Goal: Task Accomplishment & Management: Use online tool/utility

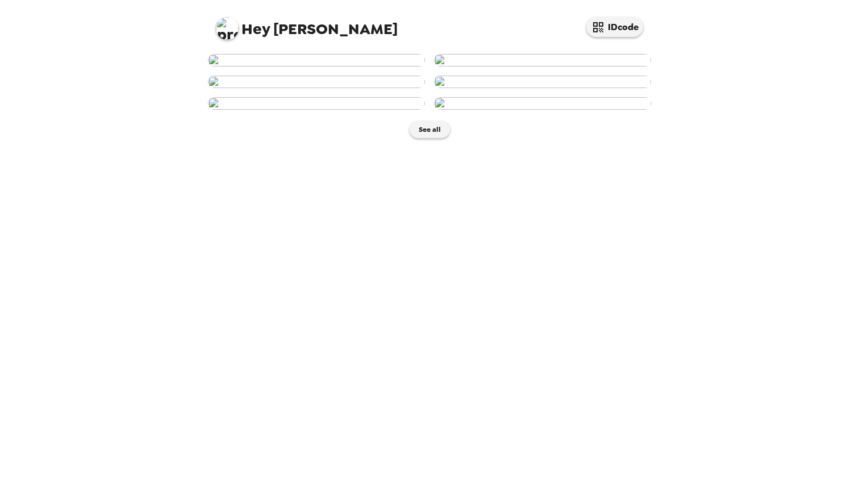
click at [374, 66] on img at bounding box center [316, 60] width 217 height 13
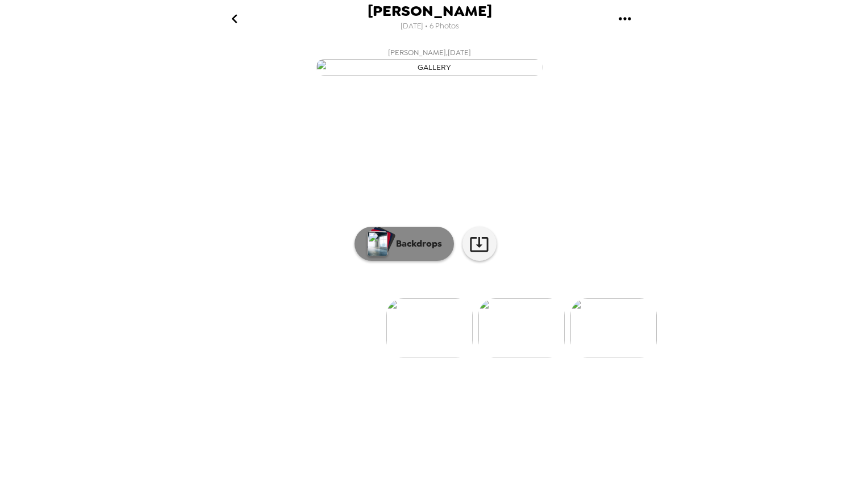
click at [415, 261] on button "Backdrops" at bounding box center [404, 244] width 99 height 34
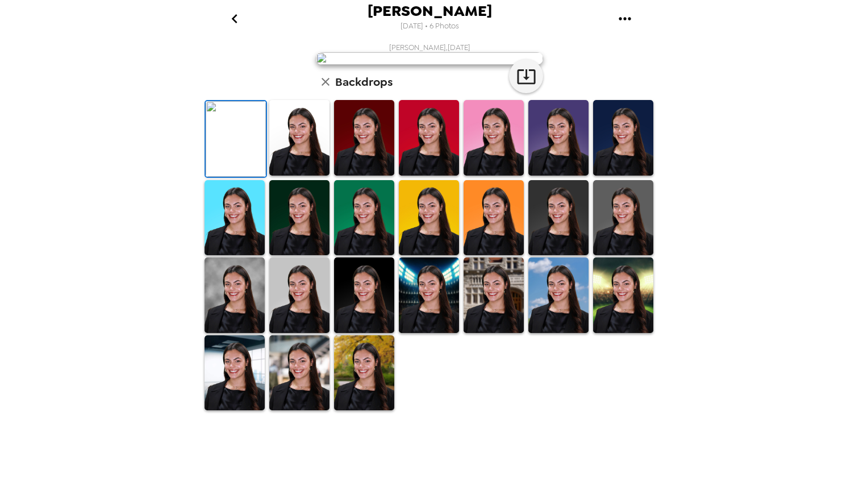
scroll to position [202, 0]
click at [284, 411] on img at bounding box center [299, 373] width 60 height 76
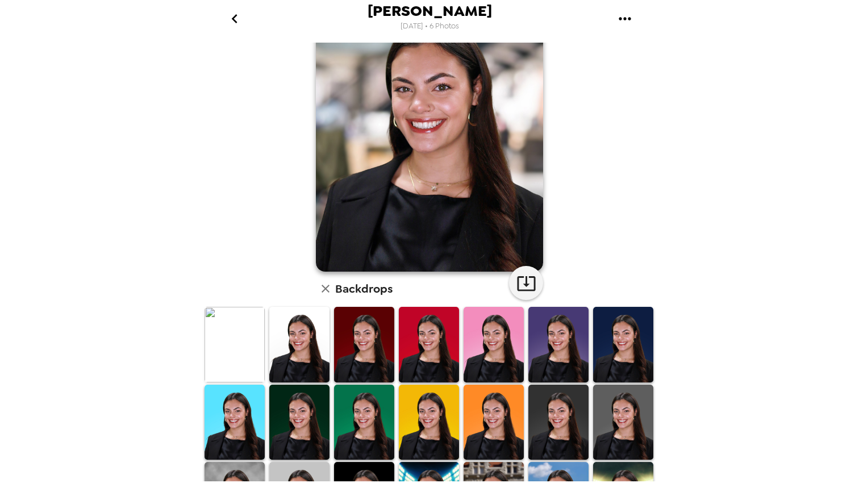
scroll to position [0, 0]
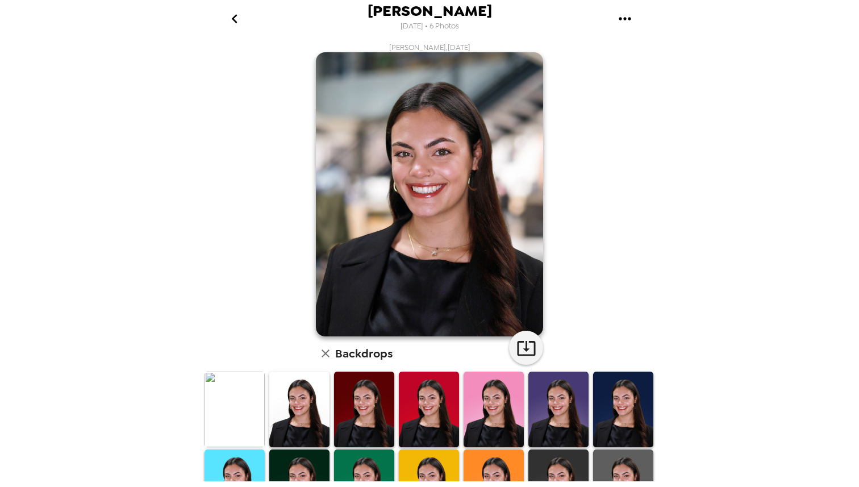
click at [241, 8] on button "go back" at bounding box center [234, 18] width 37 height 37
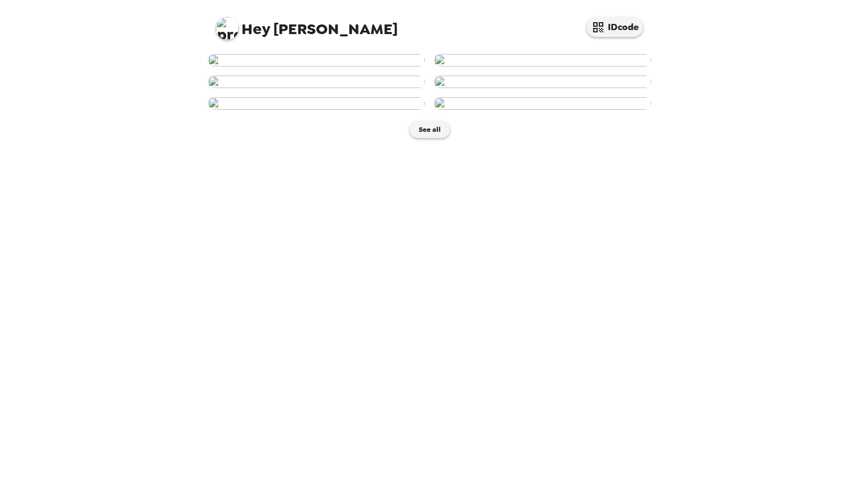
scroll to position [29, 0]
click at [350, 66] on img at bounding box center [316, 60] width 217 height 13
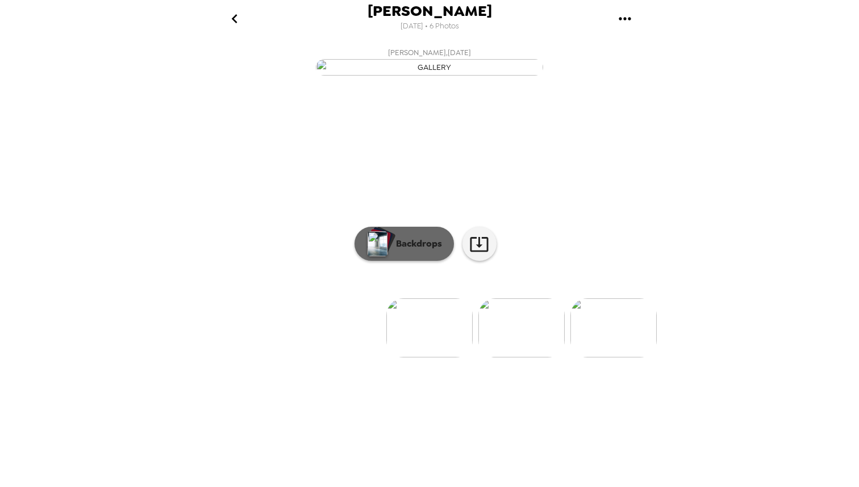
click at [423, 261] on button "Backdrops" at bounding box center [404, 244] width 99 height 34
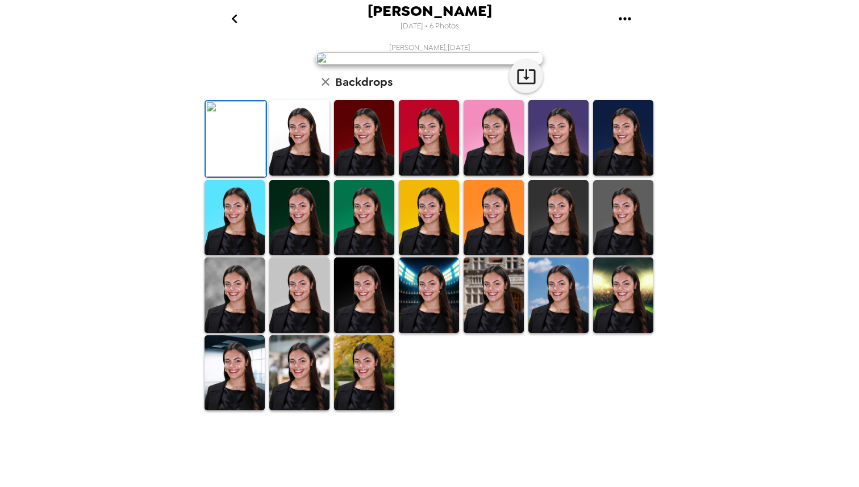
scroll to position [202, 0]
click at [296, 411] on img at bounding box center [299, 373] width 60 height 76
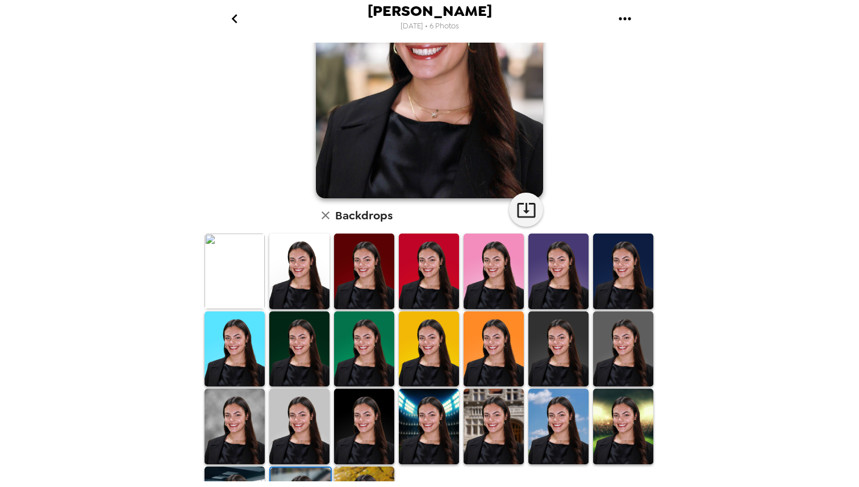
scroll to position [0, 0]
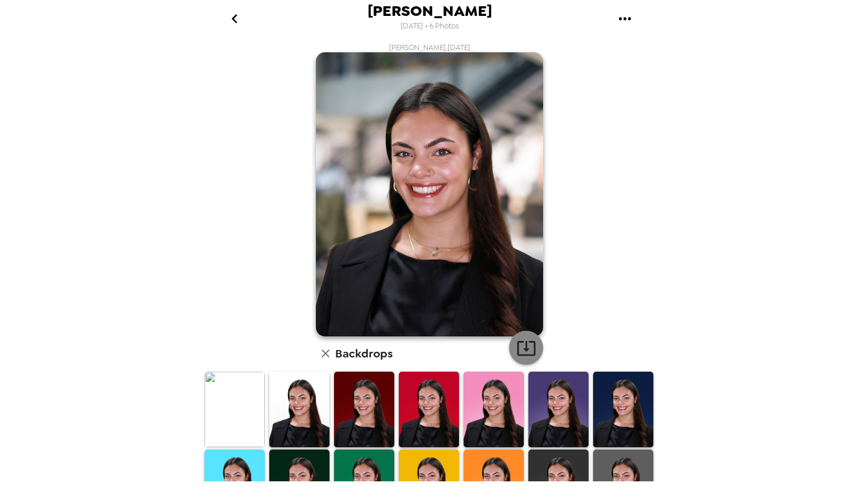
click at [517, 339] on icon "button" at bounding box center [527, 348] width 20 height 20
click at [231, 16] on icon "go back" at bounding box center [235, 19] width 18 height 18
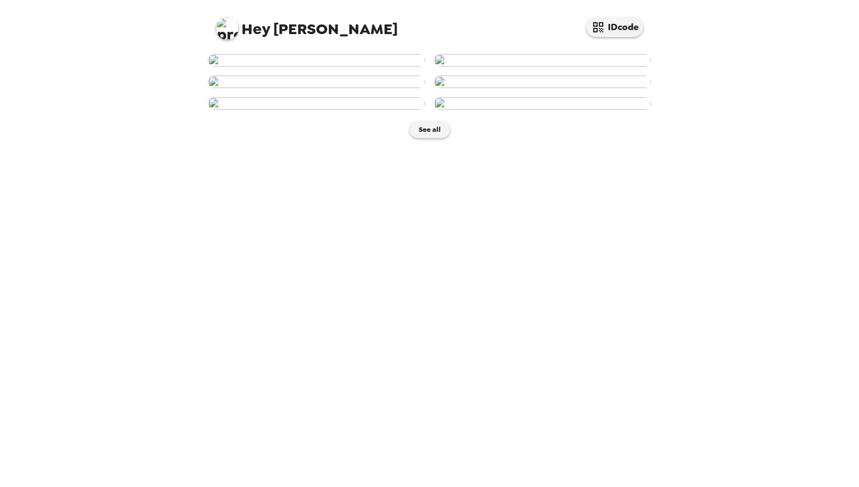
click at [540, 66] on img at bounding box center [542, 60] width 217 height 13
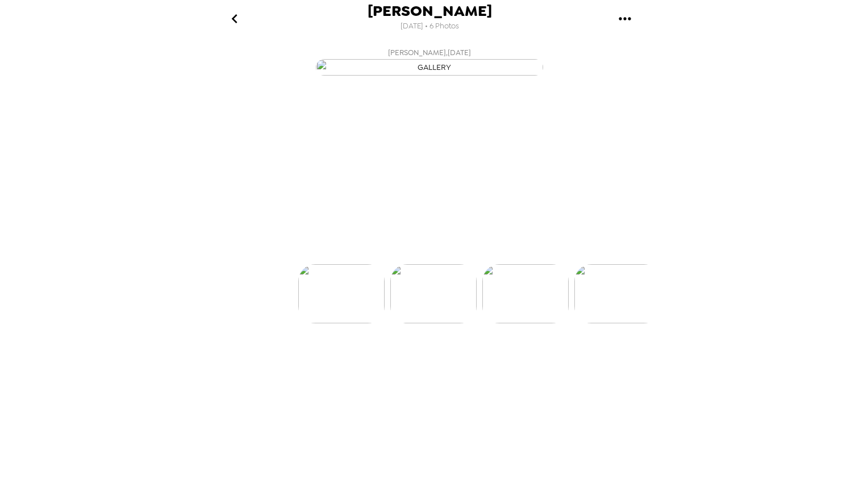
scroll to position [0, 91]
click at [391, 357] on div at bounding box center [429, 309] width 455 height 97
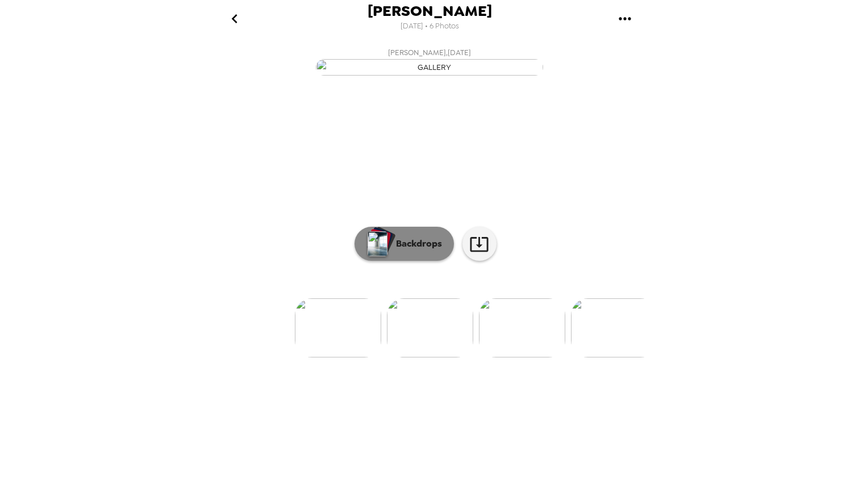
click at [391, 261] on button "Backdrops" at bounding box center [404, 244] width 99 height 34
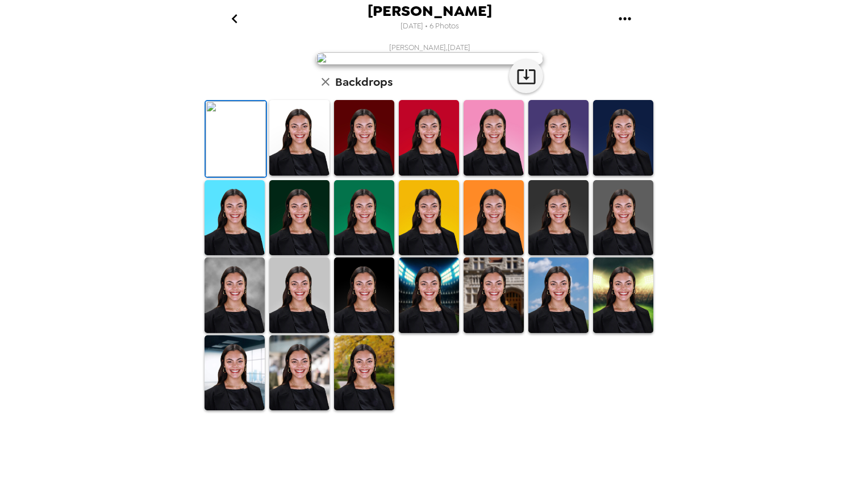
click at [304, 411] on img at bounding box center [299, 373] width 60 height 76
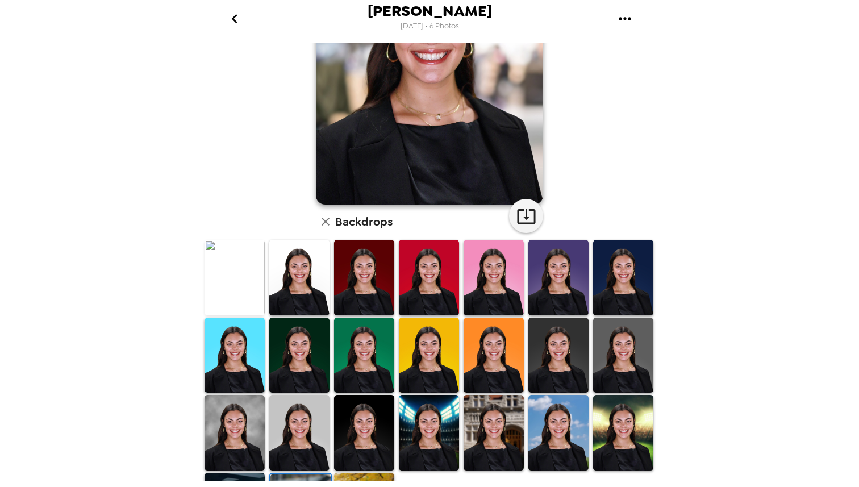
scroll to position [0, 0]
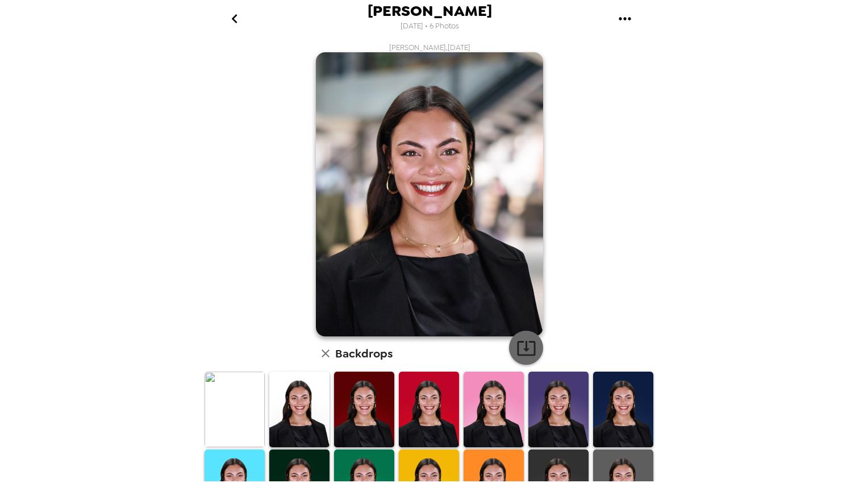
click at [525, 353] on icon "button" at bounding box center [527, 348] width 20 height 20
click at [236, 13] on icon "go back" at bounding box center [235, 19] width 18 height 18
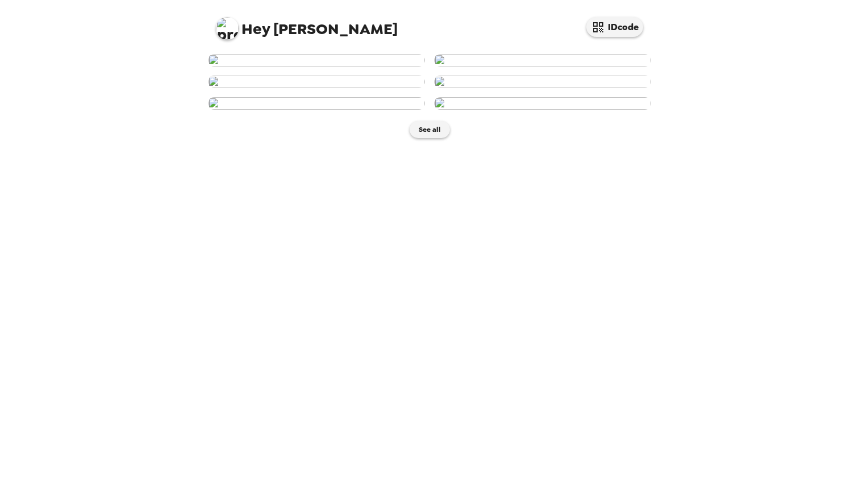
scroll to position [270, 0]
click at [323, 88] on img at bounding box center [316, 82] width 217 height 13
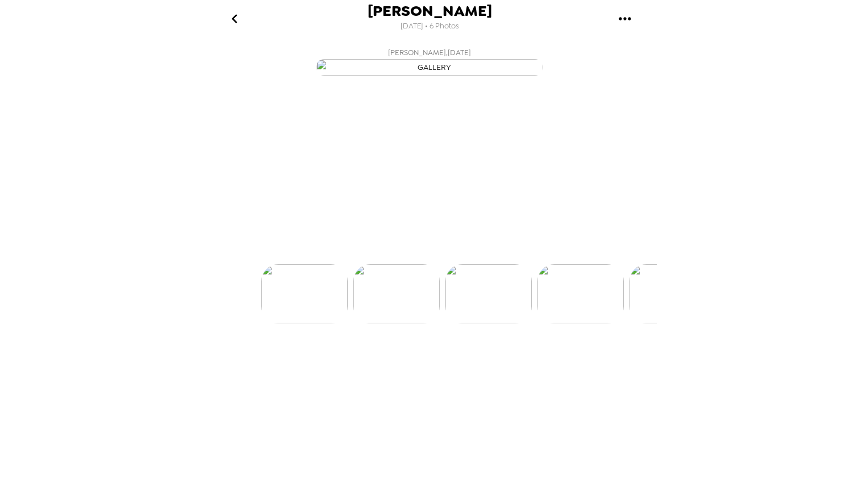
scroll to position [0, 183]
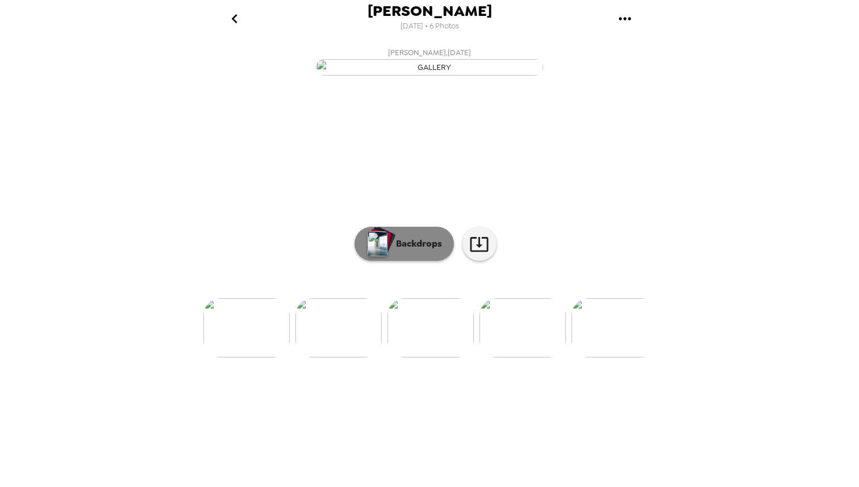
click at [375, 256] on img "button" at bounding box center [378, 243] width 20 height 25
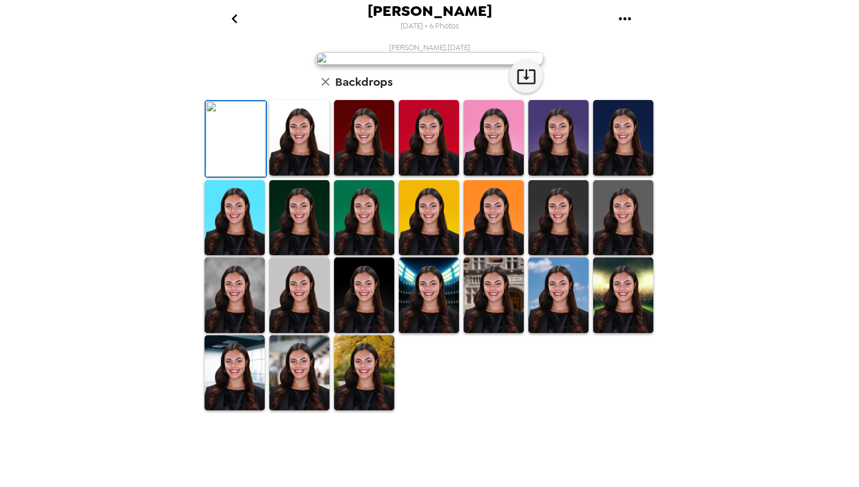
scroll to position [202, 0]
click at [299, 411] on img at bounding box center [299, 373] width 60 height 76
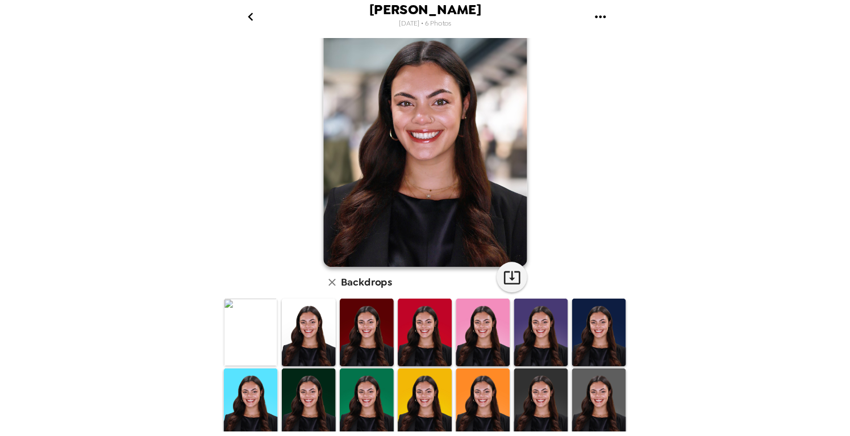
scroll to position [0, 0]
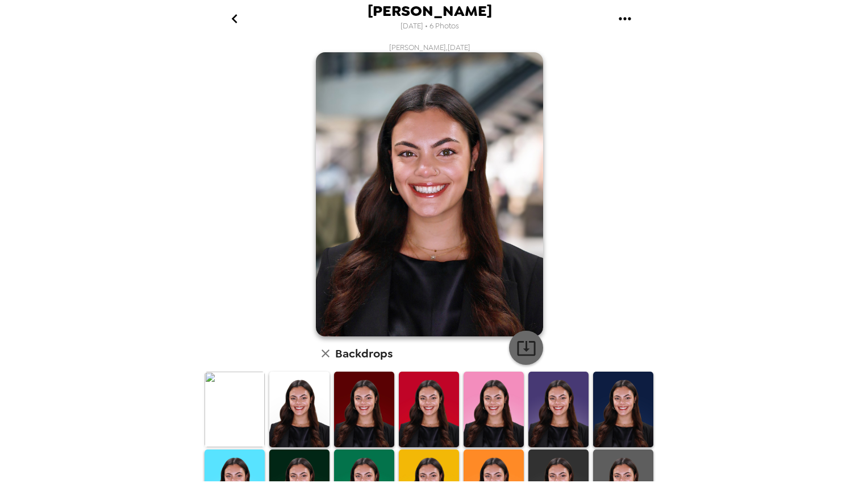
click at [531, 336] on button "button" at bounding box center [526, 348] width 34 height 34
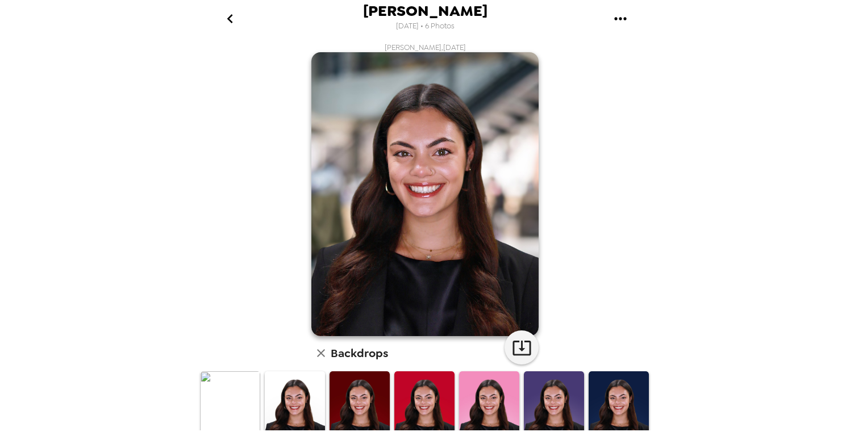
click at [634, 10] on button "gallery menu" at bounding box center [620, 18] width 37 height 37
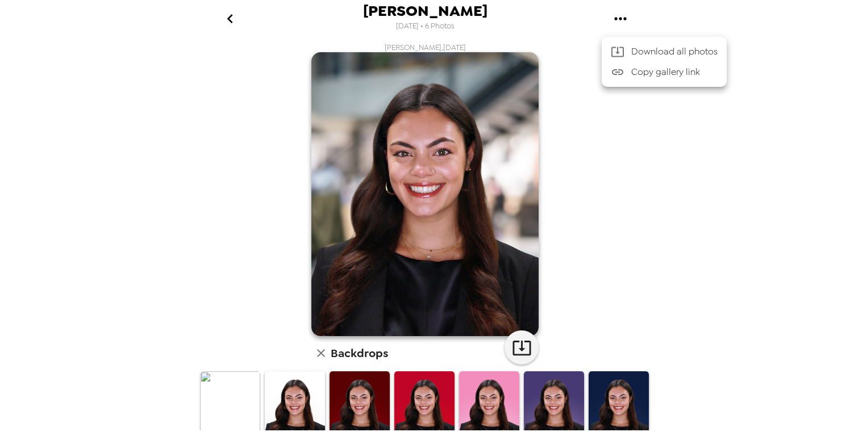
click at [592, 178] on div at bounding box center [425, 218] width 850 height 436
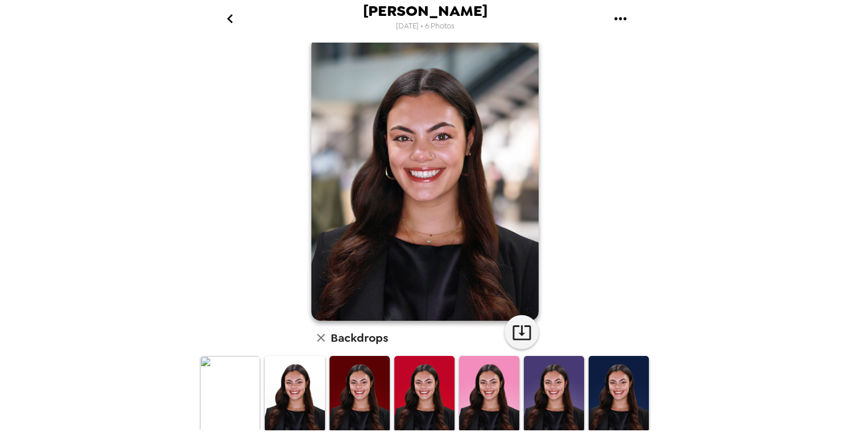
scroll to position [5, 0]
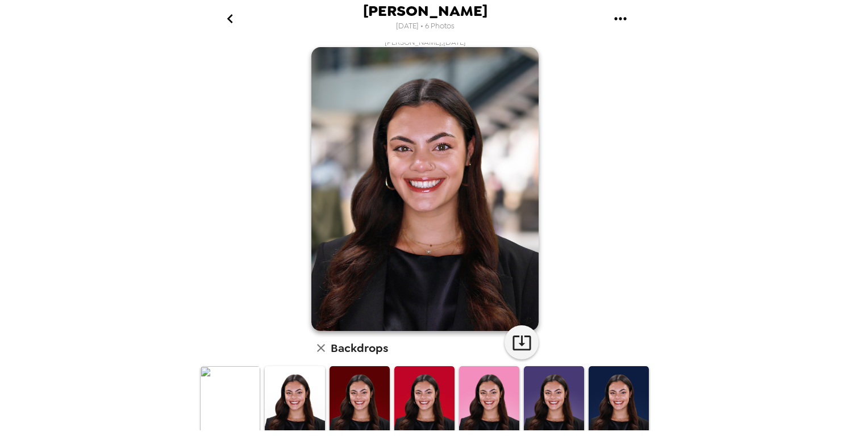
click at [202, 13] on div "[PERSON_NAME] [DATE] • 6 Photos" at bounding box center [425, 18] width 455 height 37
click at [215, 11] on button "go back" at bounding box center [229, 18] width 37 height 37
